Goal: Check status: Check status

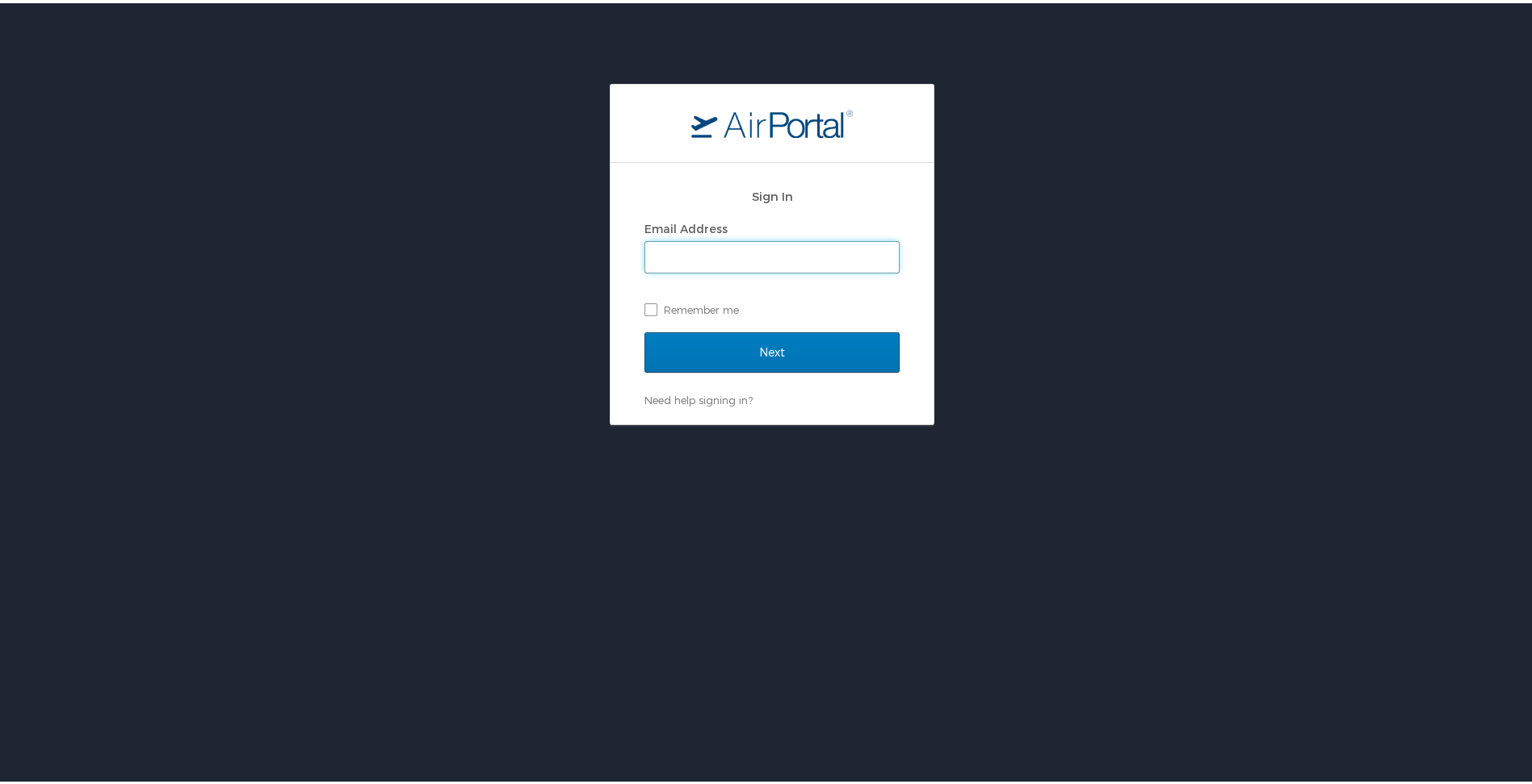
click at [785, 261] on input "Email Address" at bounding box center [772, 255] width 254 height 31
type input "[EMAIL_ADDRESS][DOMAIN_NAME]"
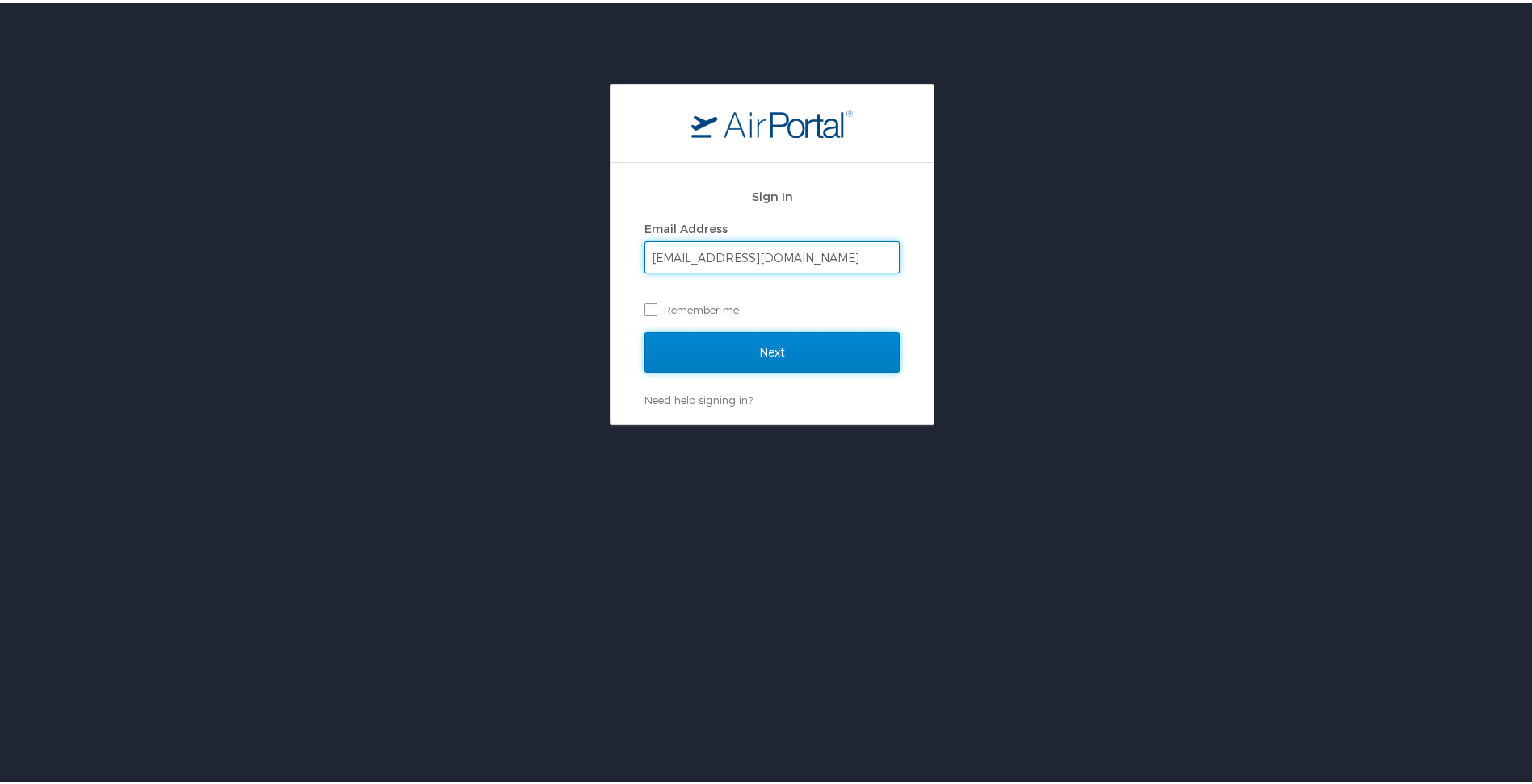
click at [767, 342] on input "Next" at bounding box center [772, 350] width 255 height 41
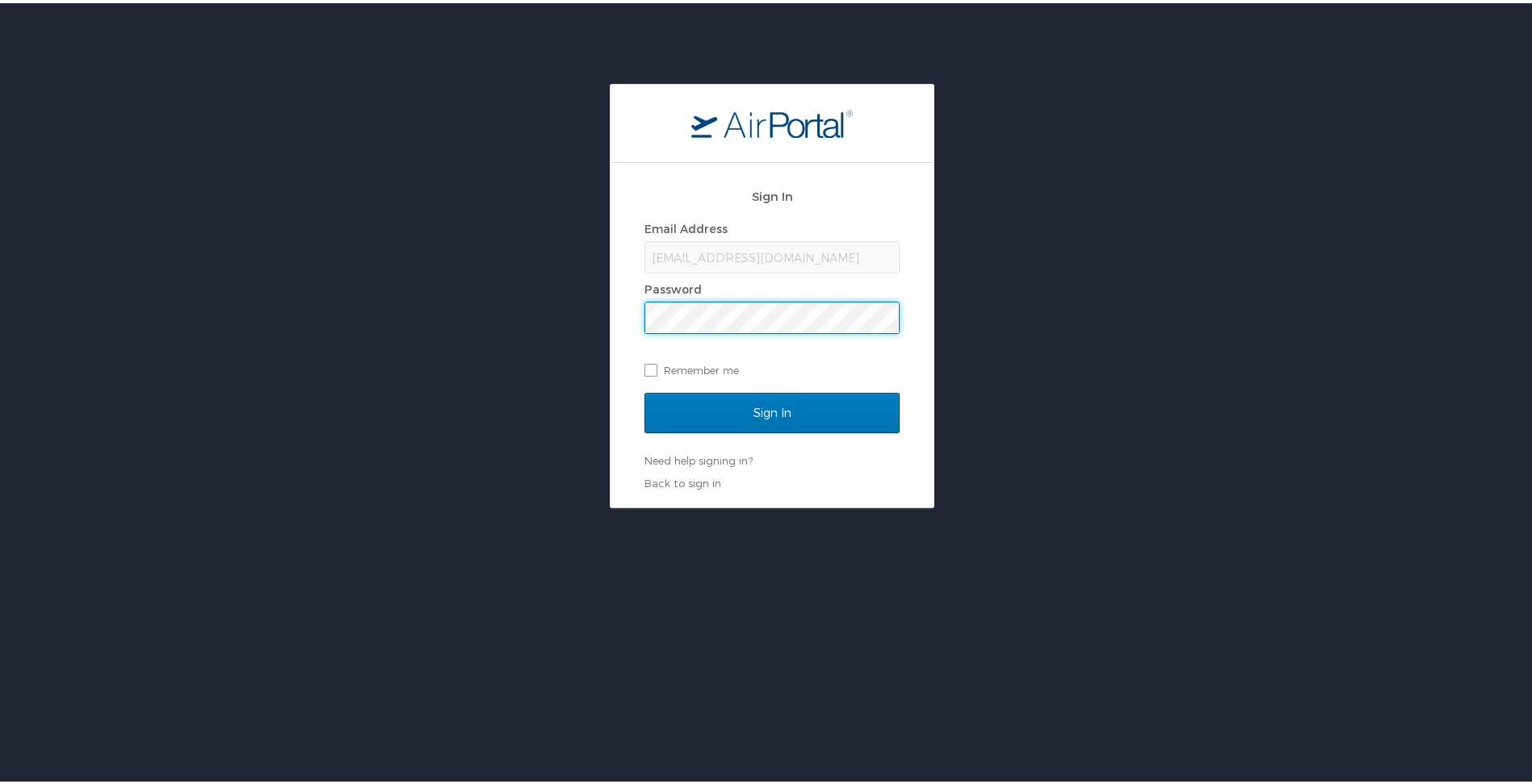
click at [644, 390] on input "Sign In" at bounding box center [772, 410] width 255 height 41
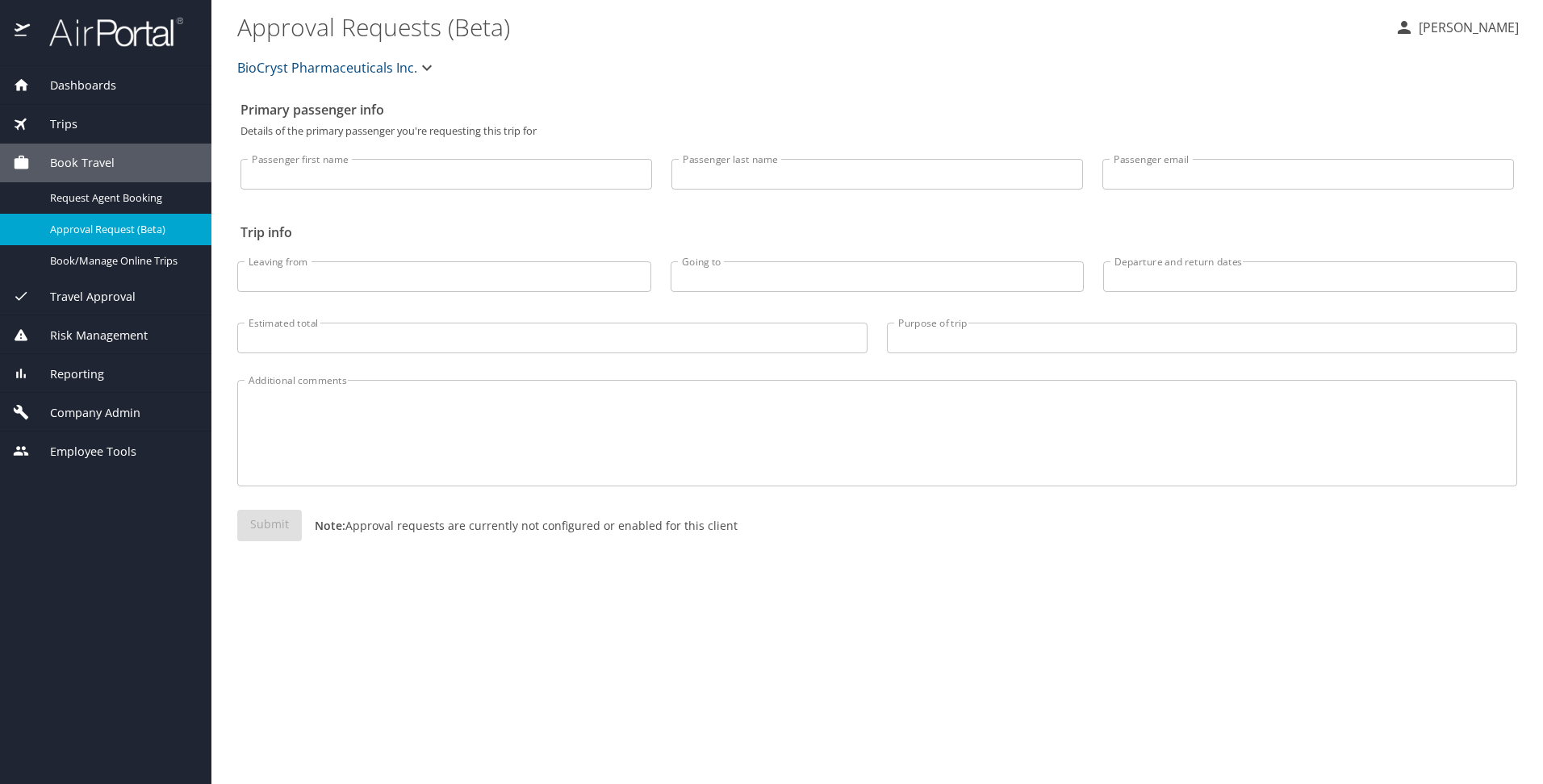
click at [80, 119] on div "Trips" at bounding box center [105, 124] width 186 height 17
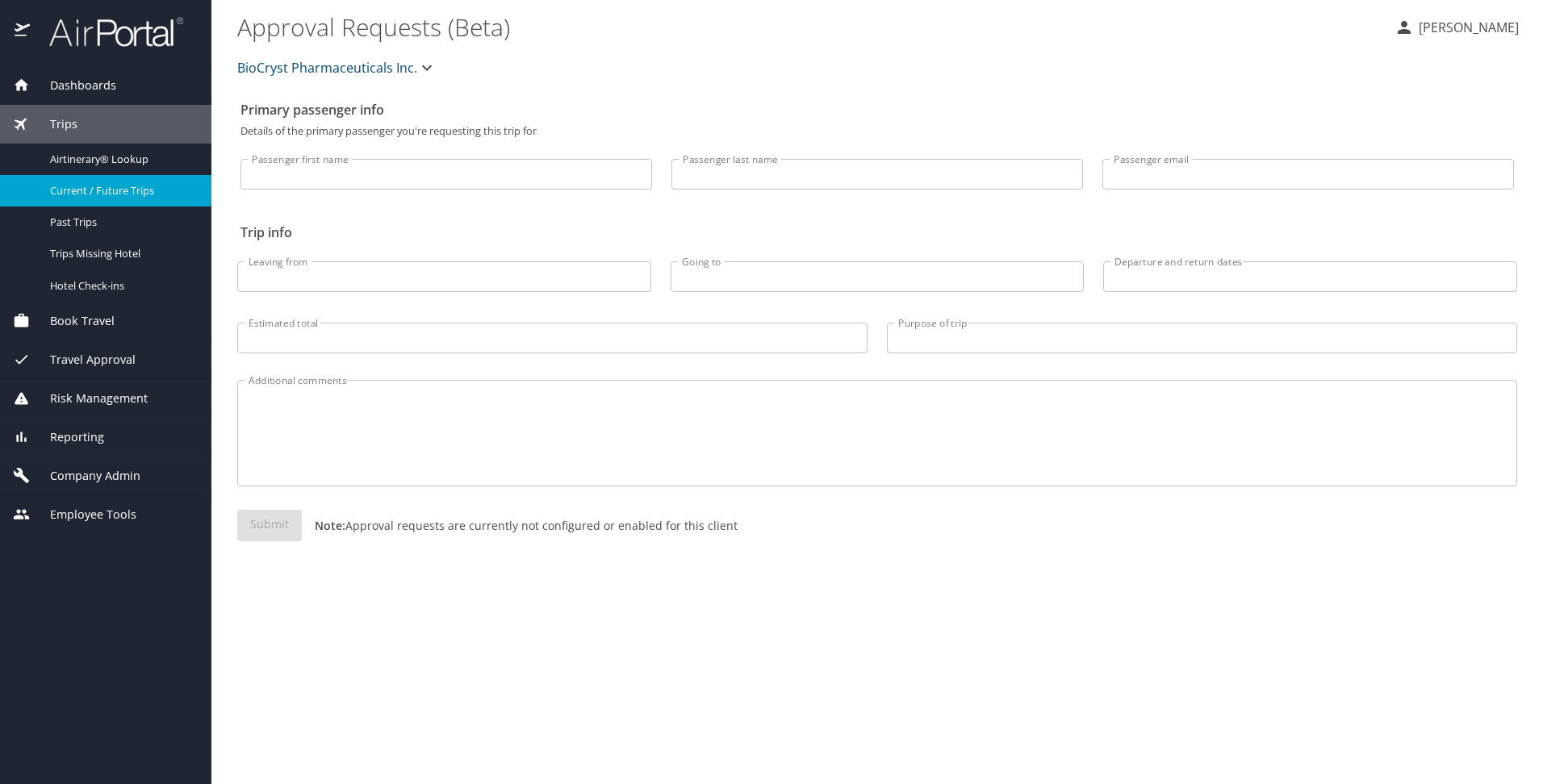
click at [80, 182] on div "Current / Future Trips" at bounding box center [105, 190] width 186 height 18
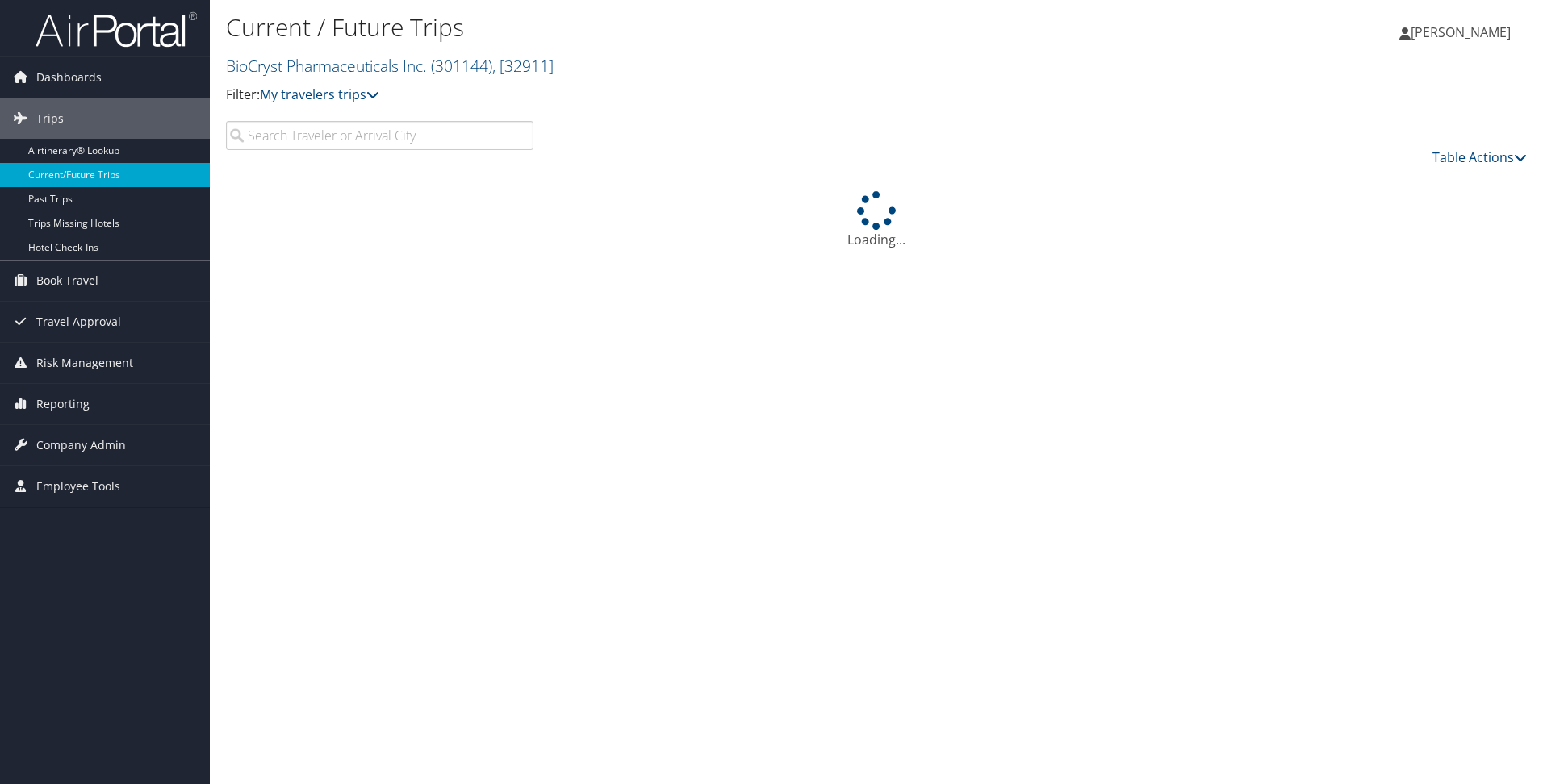
click at [379, 130] on input "search" at bounding box center [380, 136] width 307 height 29
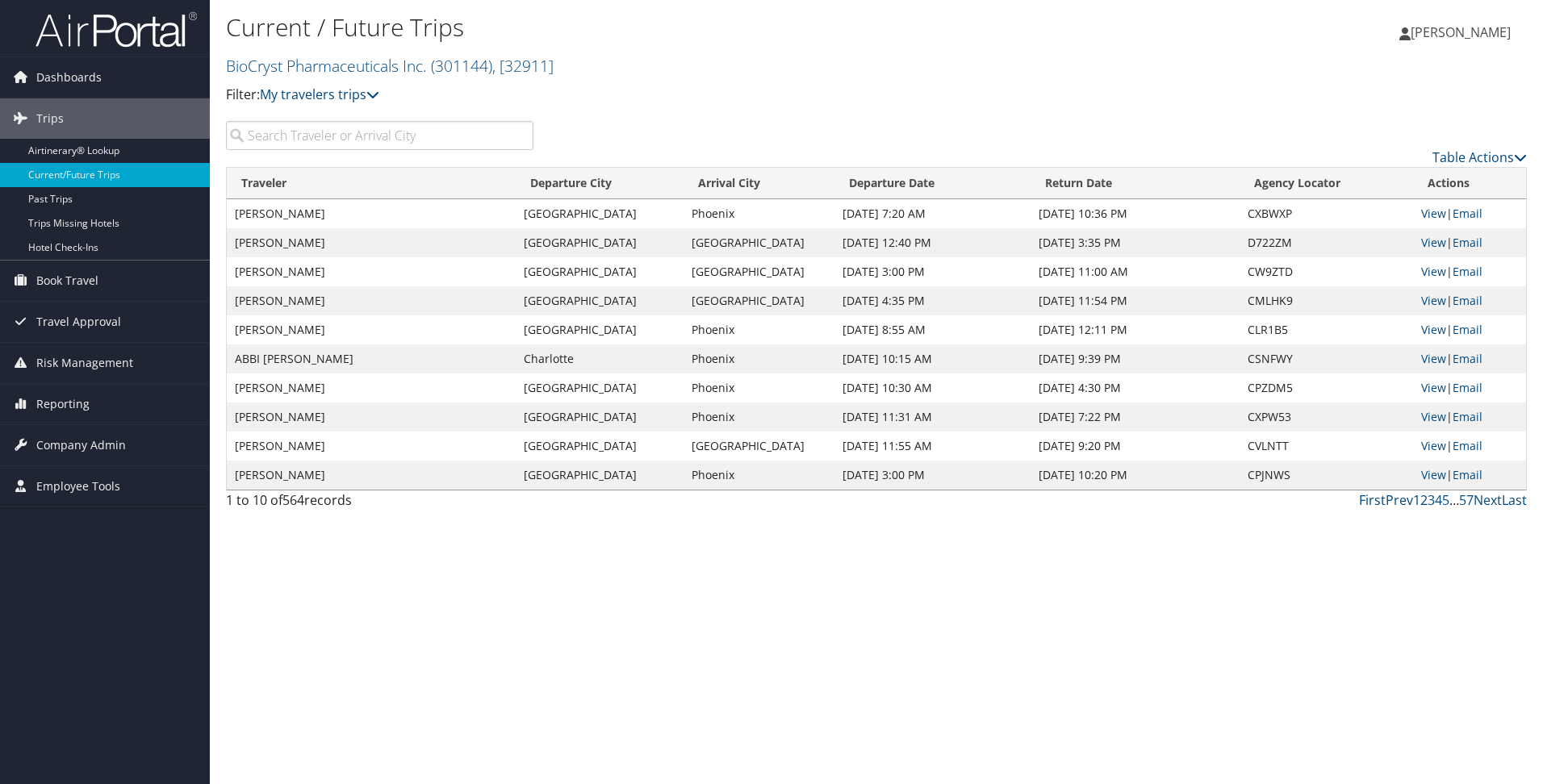
click at [327, 139] on input "search" at bounding box center [380, 136] width 307 height 29
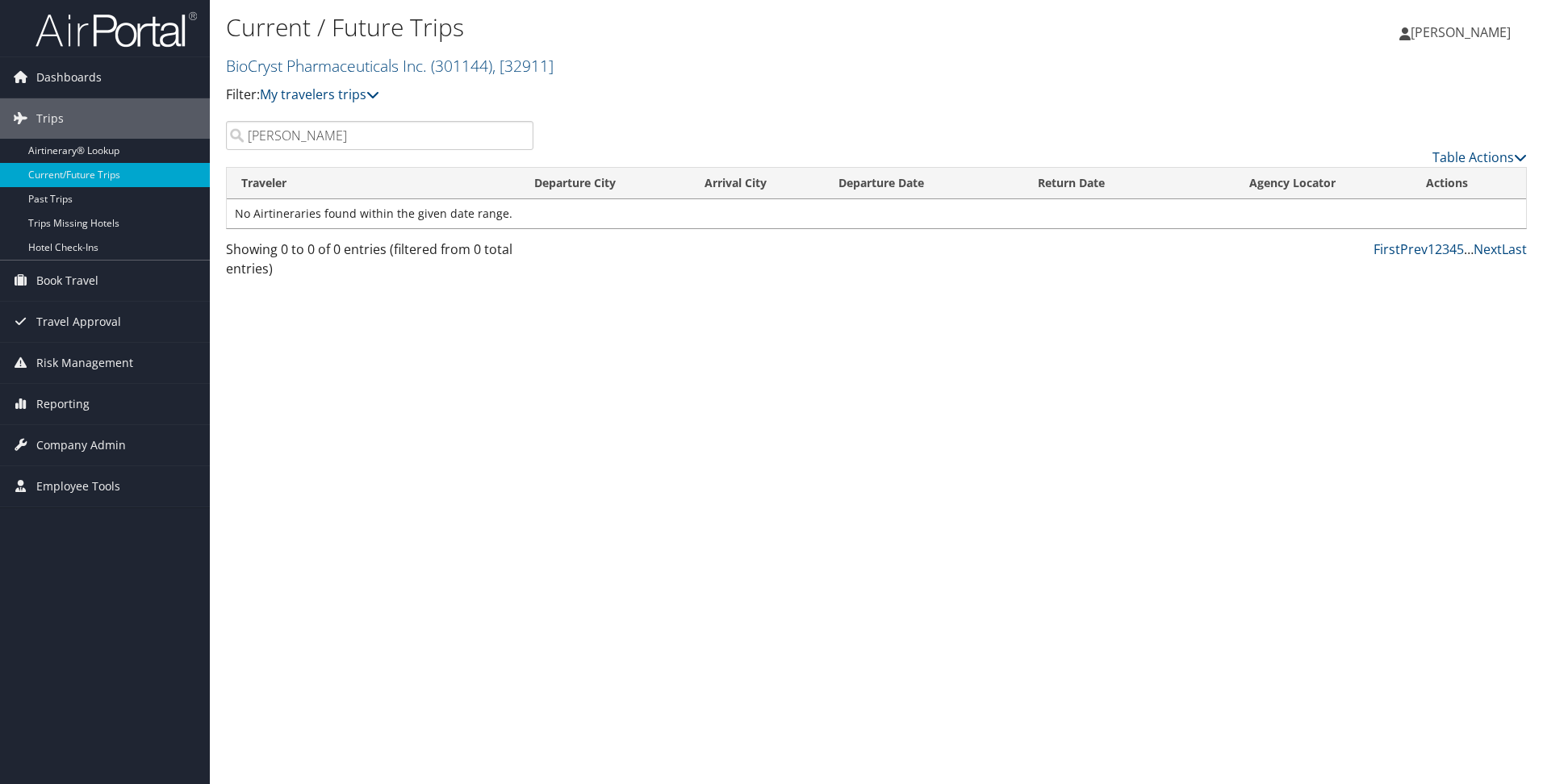
drag, startPoint x: 355, startPoint y: 148, endPoint x: 215, endPoint y: 152, distance: 140.1
click at [215, 152] on div "barnes Table Actions" at bounding box center [876, 144] width 1325 height 46
drag, startPoint x: 320, startPoint y: 131, endPoint x: -2, endPoint y: 164, distance: 323.7
click at [0, 164] on html "Menu Dashboards ► AirPortal 360™ (Manager) My Travel Dashboard Trips ► Airtiner…" at bounding box center [772, 392] width 1543 height 784
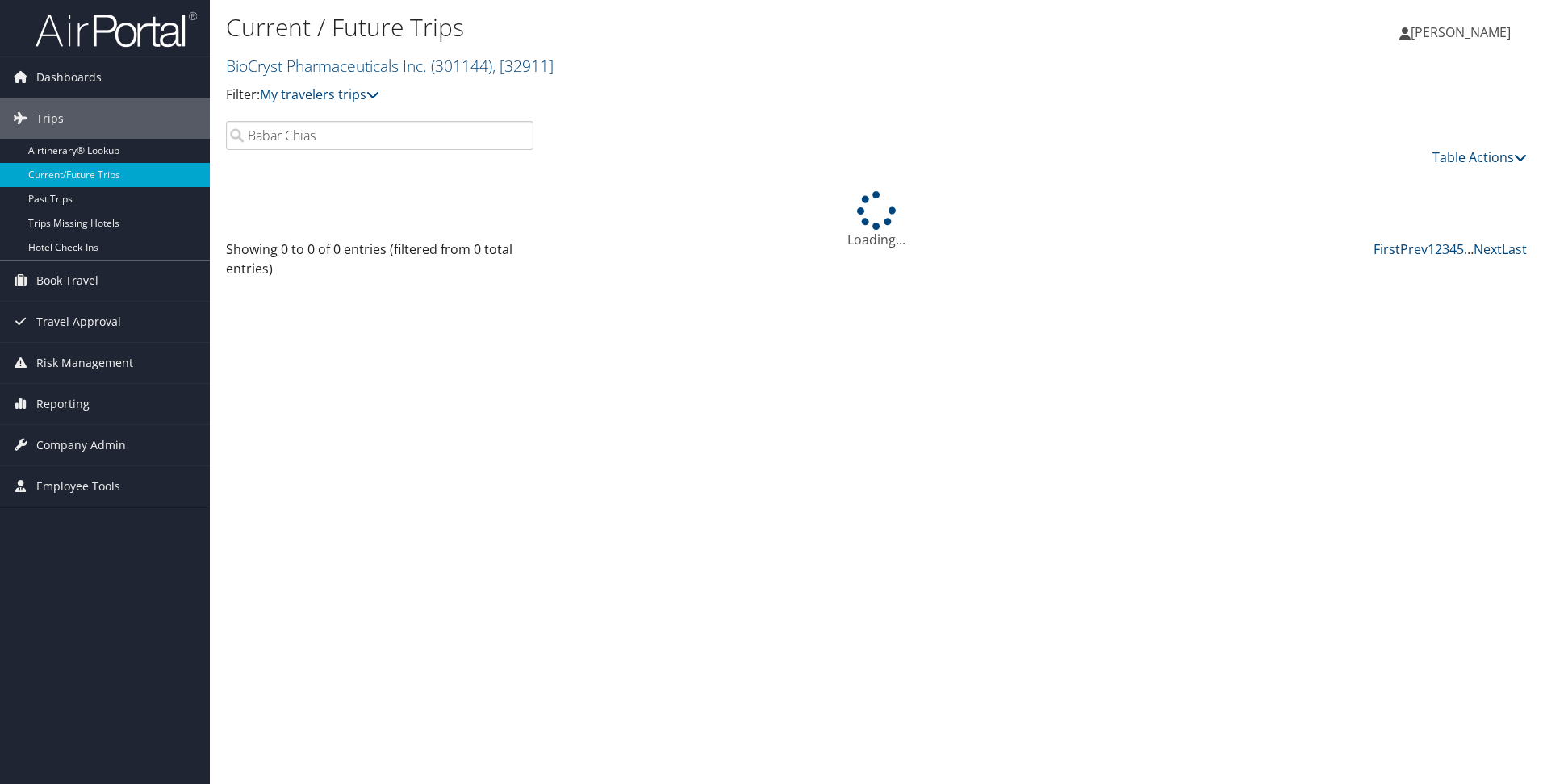
click at [293, 134] on input "Babar Chias" at bounding box center [380, 136] width 307 height 29
click at [446, 136] on input "Babar Ghias" at bounding box center [380, 136] width 307 height 29
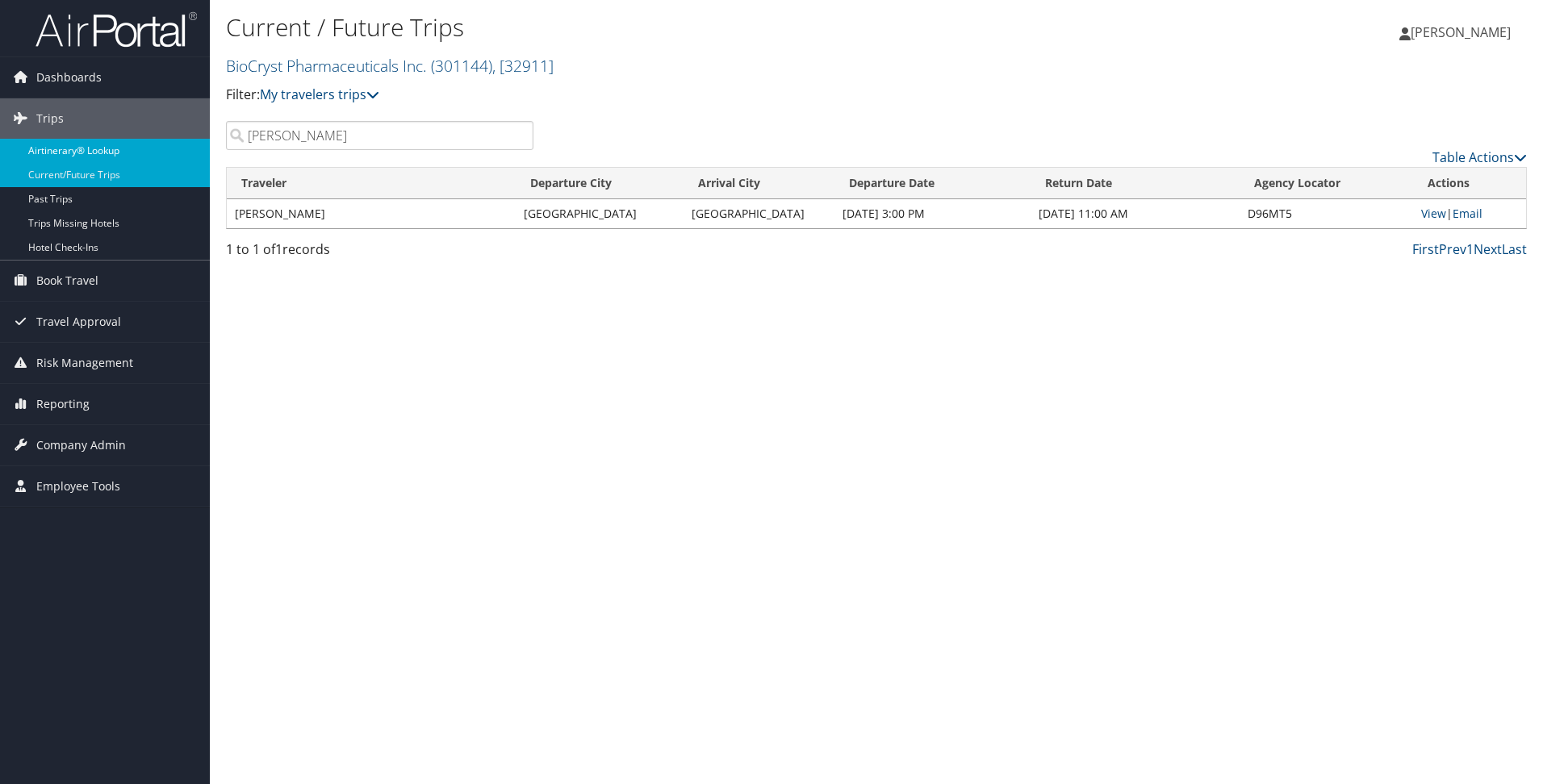
drag, startPoint x: 345, startPoint y: 141, endPoint x: 99, endPoint y: 146, distance: 246.1
click at [99, 146] on div "Dashboards AirPortal 360™ (Manager) My Travel Dashboard Trips Airtinerary® Look…" at bounding box center [772, 392] width 1543 height 784
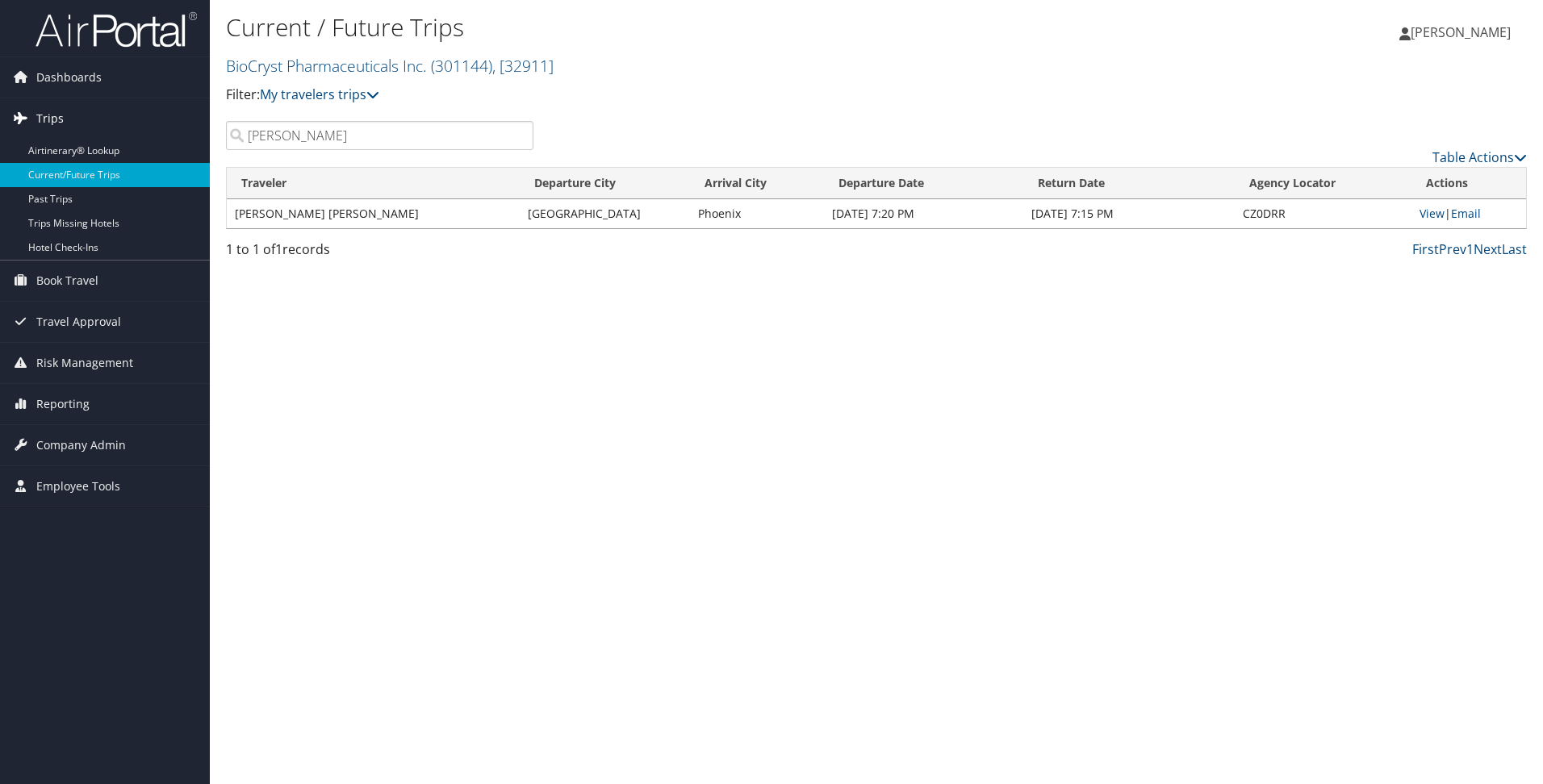
drag, startPoint x: 341, startPoint y: 141, endPoint x: 196, endPoint y: 138, distance: 145.0
click at [196, 138] on div "Dashboards AirPortal 360™ (Manager) My Travel Dashboard Trips Airtinerary® Look…" at bounding box center [772, 392] width 1543 height 784
click at [341, 131] on input "Emily Lenich" at bounding box center [380, 136] width 307 height 29
drag, startPoint x: 336, startPoint y: 131, endPoint x: 228, endPoint y: 127, distance: 108.1
click at [228, 127] on input "Emily Lenich" at bounding box center [380, 136] width 307 height 29
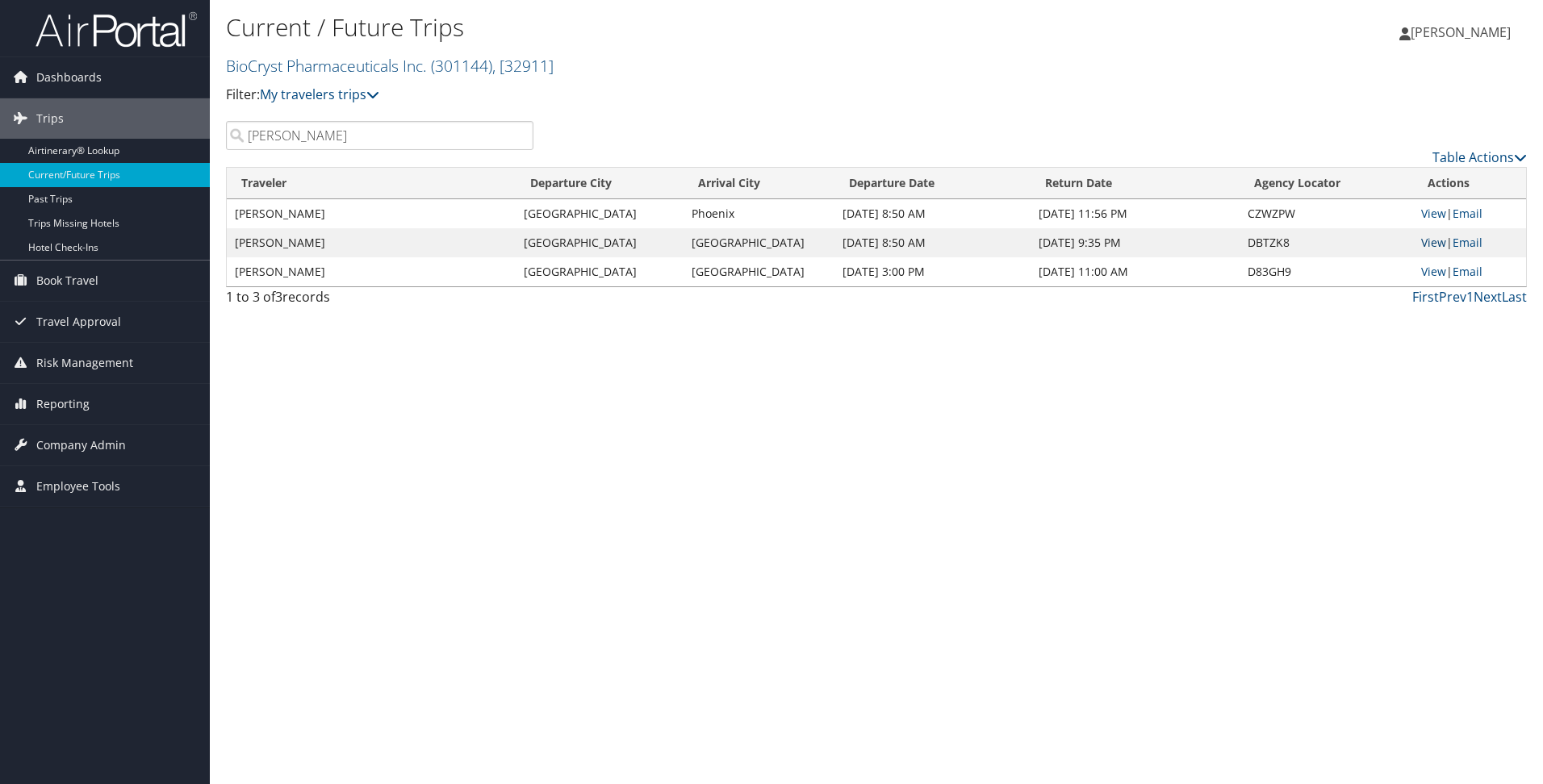
type input "Jon Stonehouse"
click at [1437, 243] on link "View" at bounding box center [1434, 243] width 25 height 16
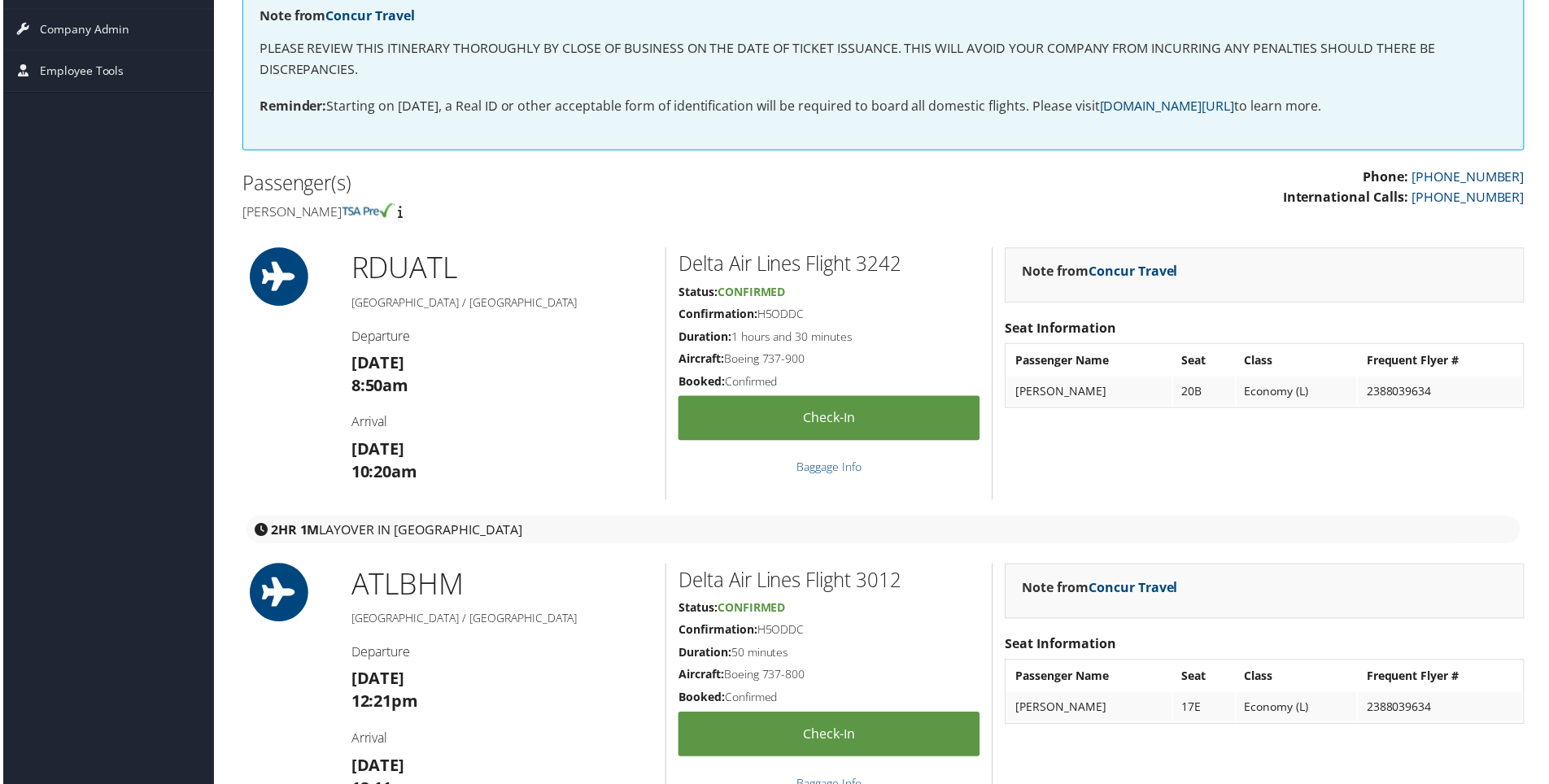
scroll to position [325, 0]
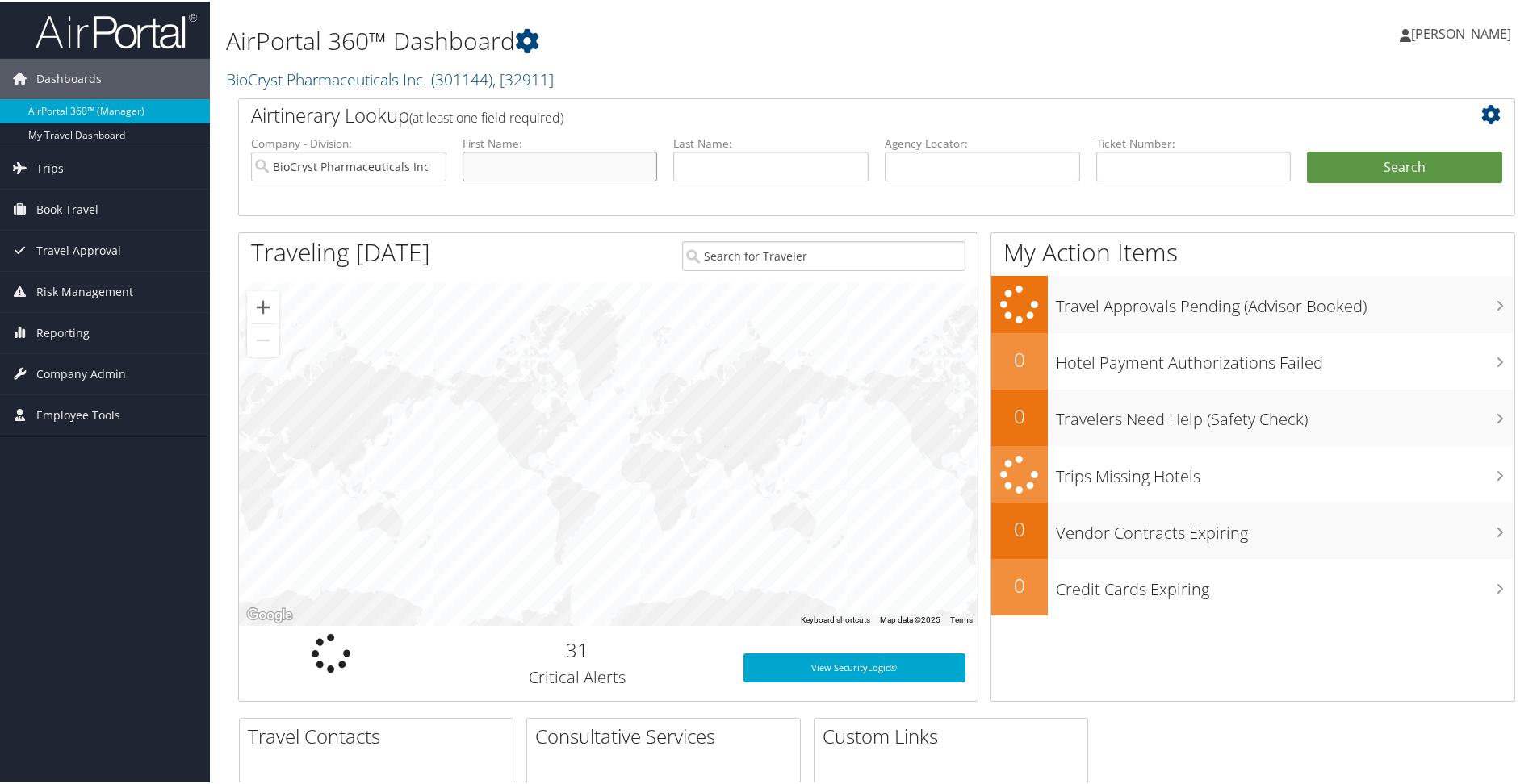
click at [502, 163] on input "text" at bounding box center [560, 164] width 195 height 30
type input "[PERSON_NAME]"
type input "Stonehouse"
click at [1307, 150] on button "Search" at bounding box center [1404, 165] width 195 height 32
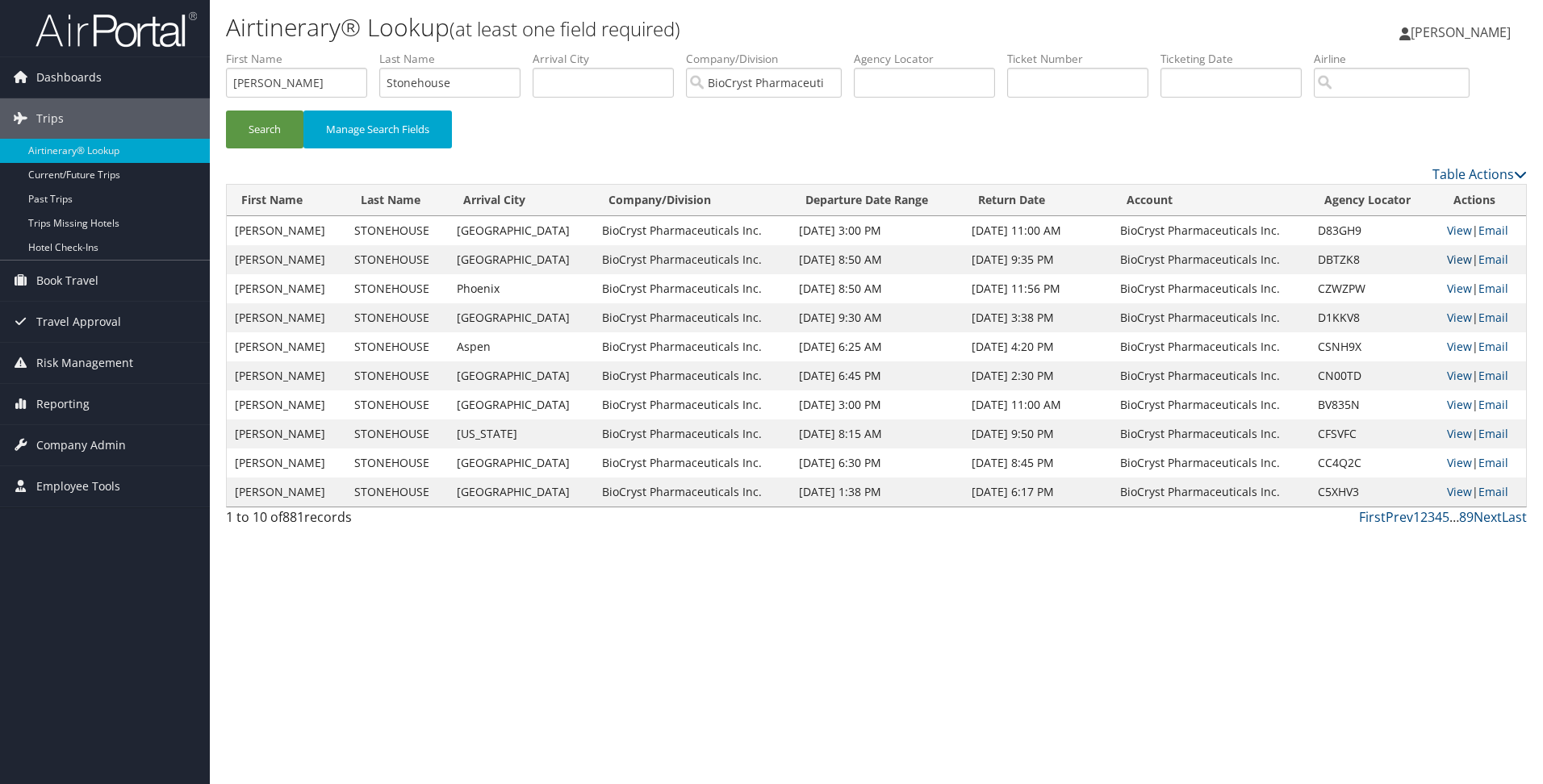
click at [1454, 255] on link "View" at bounding box center [1459, 259] width 25 height 16
drag, startPoint x: 479, startPoint y: 77, endPoint x: 309, endPoint y: 77, distance: 170.0
click at [309, 51] on ul "First Name [PERSON_NAME] Last Name [PERSON_NAME] Departure City Arrival City Co…" at bounding box center [876, 51] width 1301 height 0
type input "Muerling"
click at [309, 77] on input "Jon" at bounding box center [296, 83] width 141 height 30
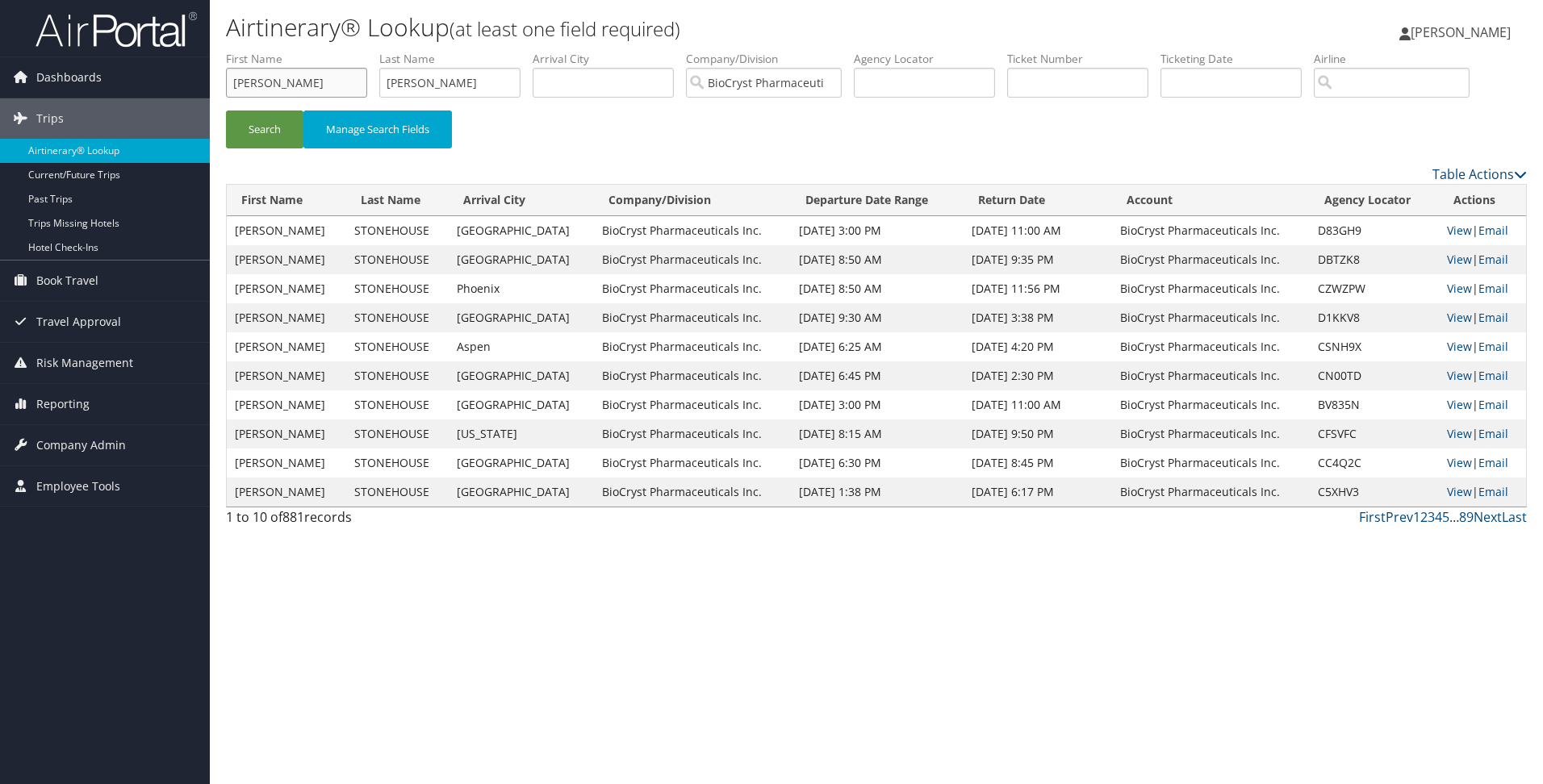
type input "Johan"
click at [226, 111] on button "Search" at bounding box center [265, 129] width 78 height 38
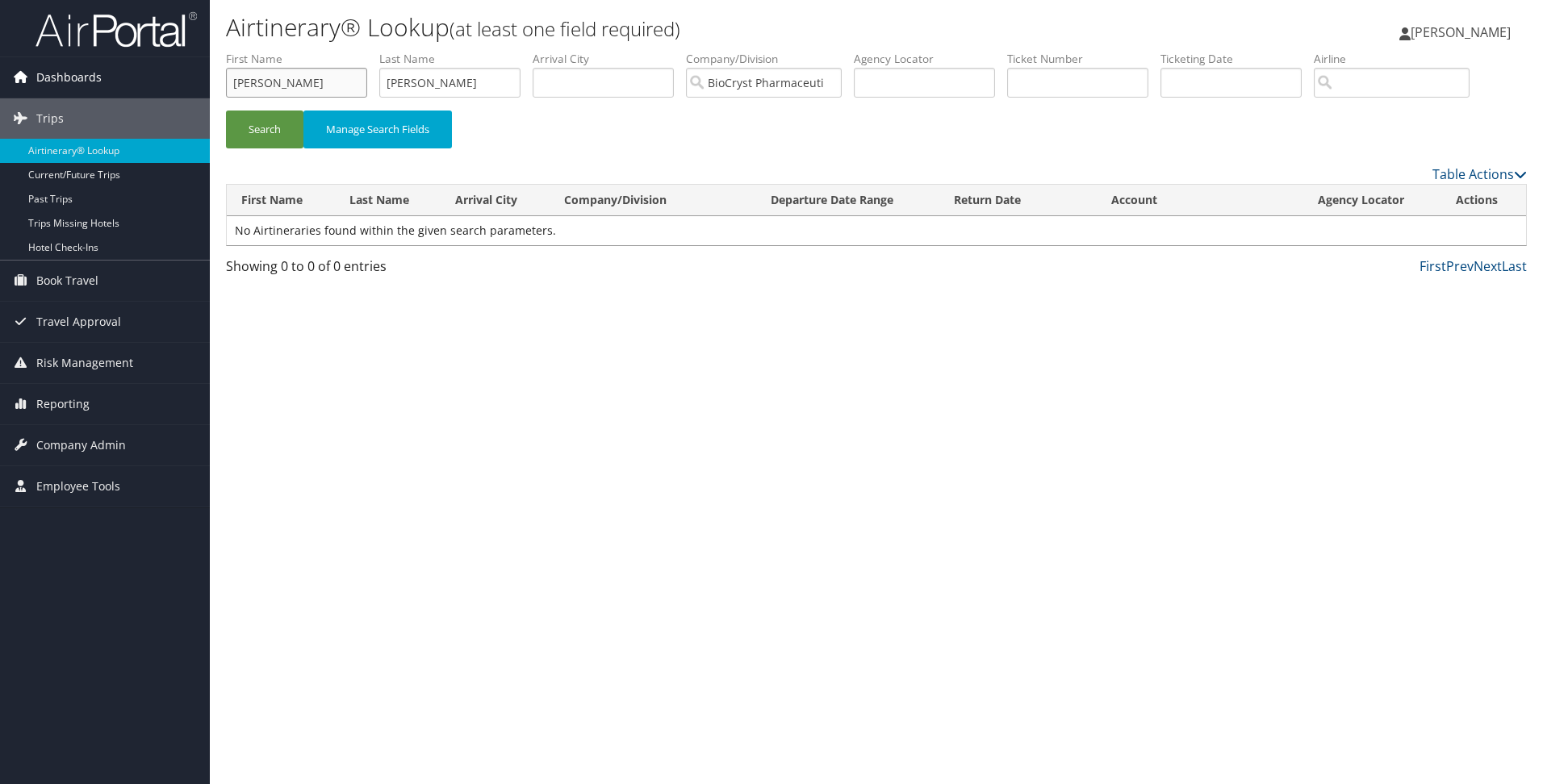
drag, startPoint x: 250, startPoint y: 85, endPoint x: 58, endPoint y: 93, distance: 192.2
click at [65, 85] on div "Dashboards AirPortal 360™ (Manager) My Travel Dashboard Trips Airtinerary® Look…" at bounding box center [772, 392] width 1543 height 784
drag, startPoint x: 448, startPoint y: 88, endPoint x: 220, endPoint y: 94, distance: 228.1
click at [259, 51] on ul "First Name Last Name Muerling Departure City Arrival City Company/Division BioC…" at bounding box center [876, 51] width 1301 height 0
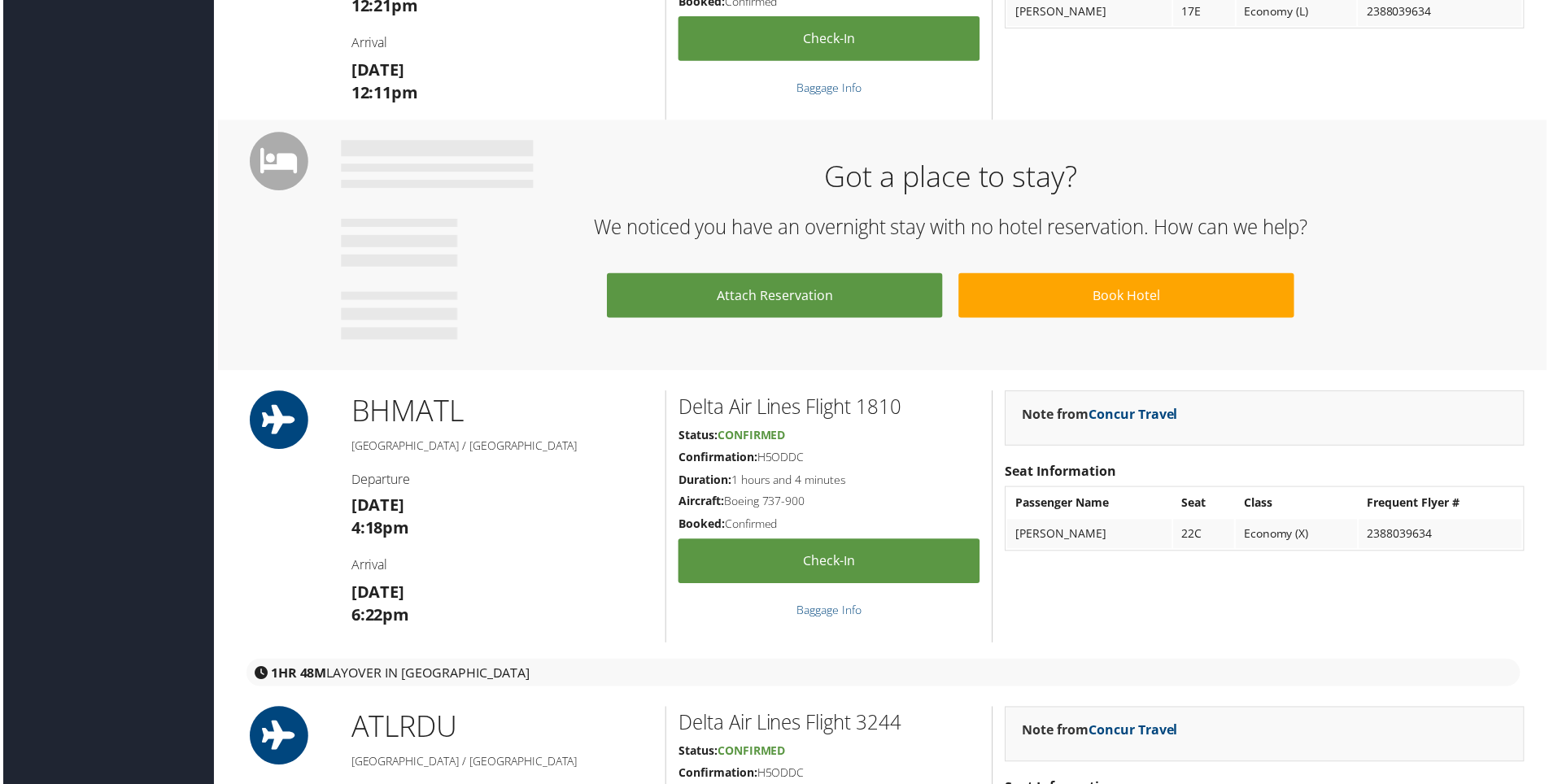
scroll to position [651, 0]
